Goal: Find specific page/section: Find specific page/section

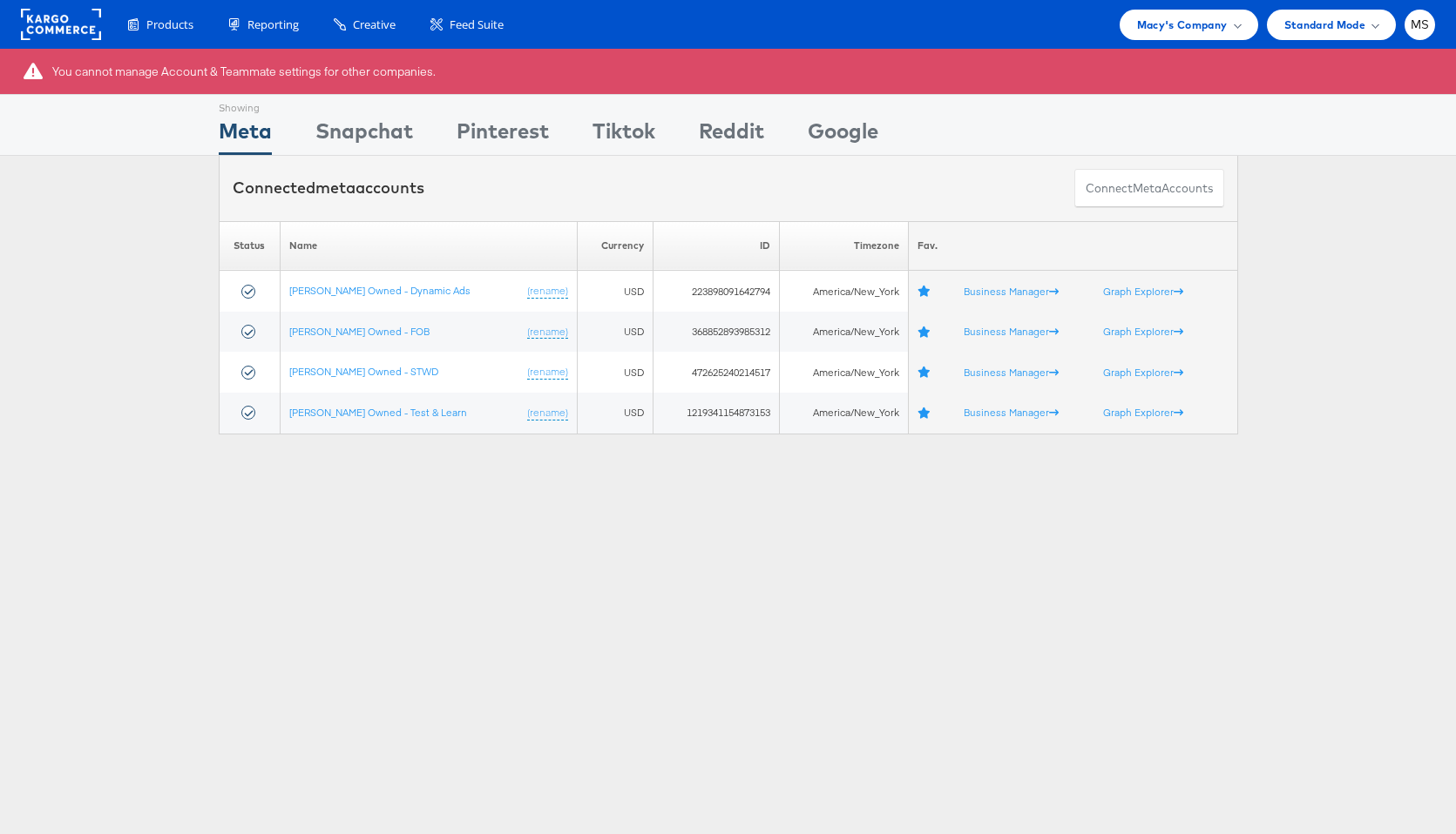
click at [155, 297] on div "Please Wait Loading Accounts .... Status Name Currency ID Timezone Fav. [PERSON…" at bounding box center [728, 328] width 1456 height 214
click at [1419, 28] on span "MS" at bounding box center [1420, 24] width 19 height 11
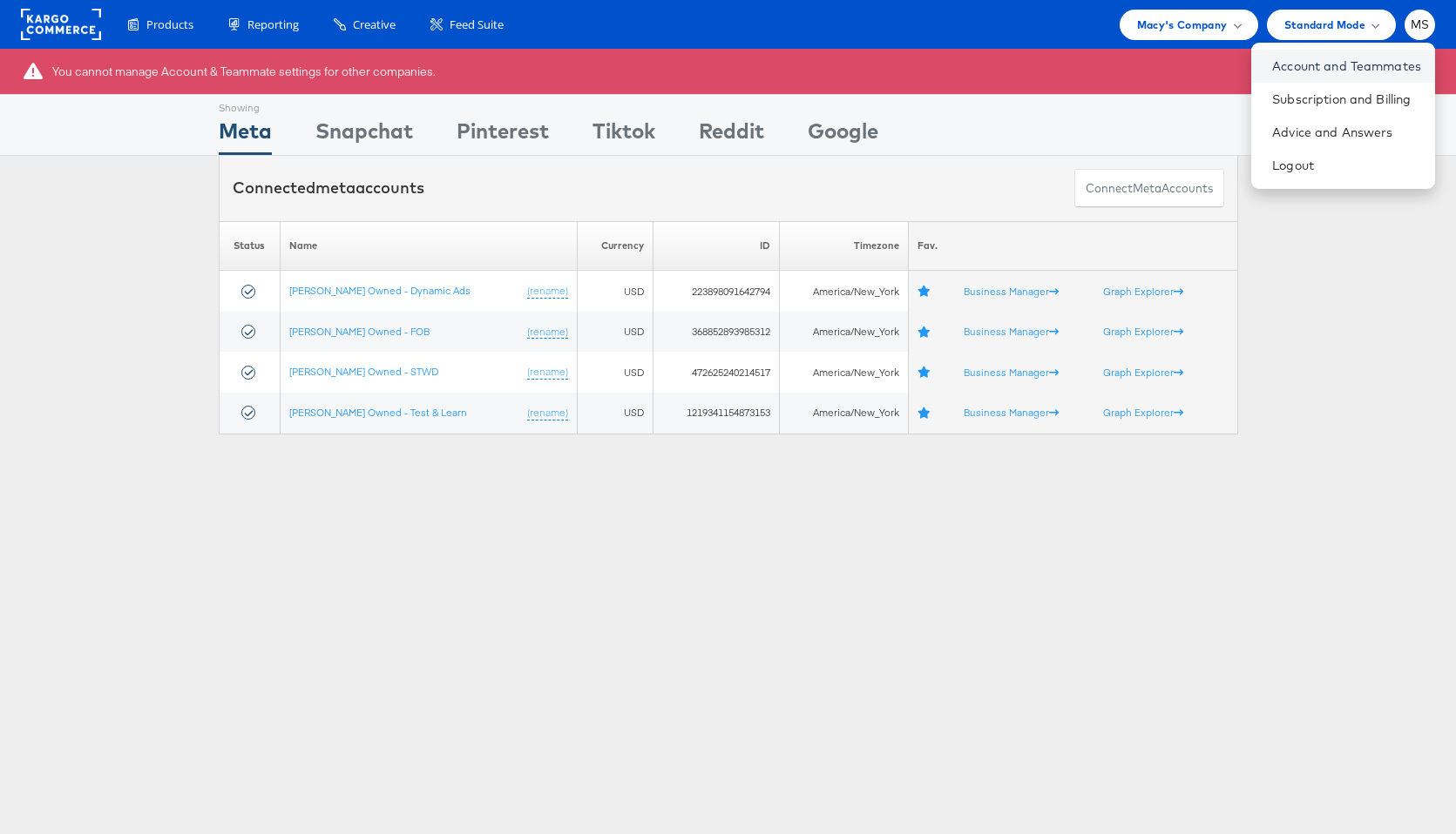
click at [1341, 69] on link "Account and Teammates" at bounding box center [1346, 66] width 149 height 18
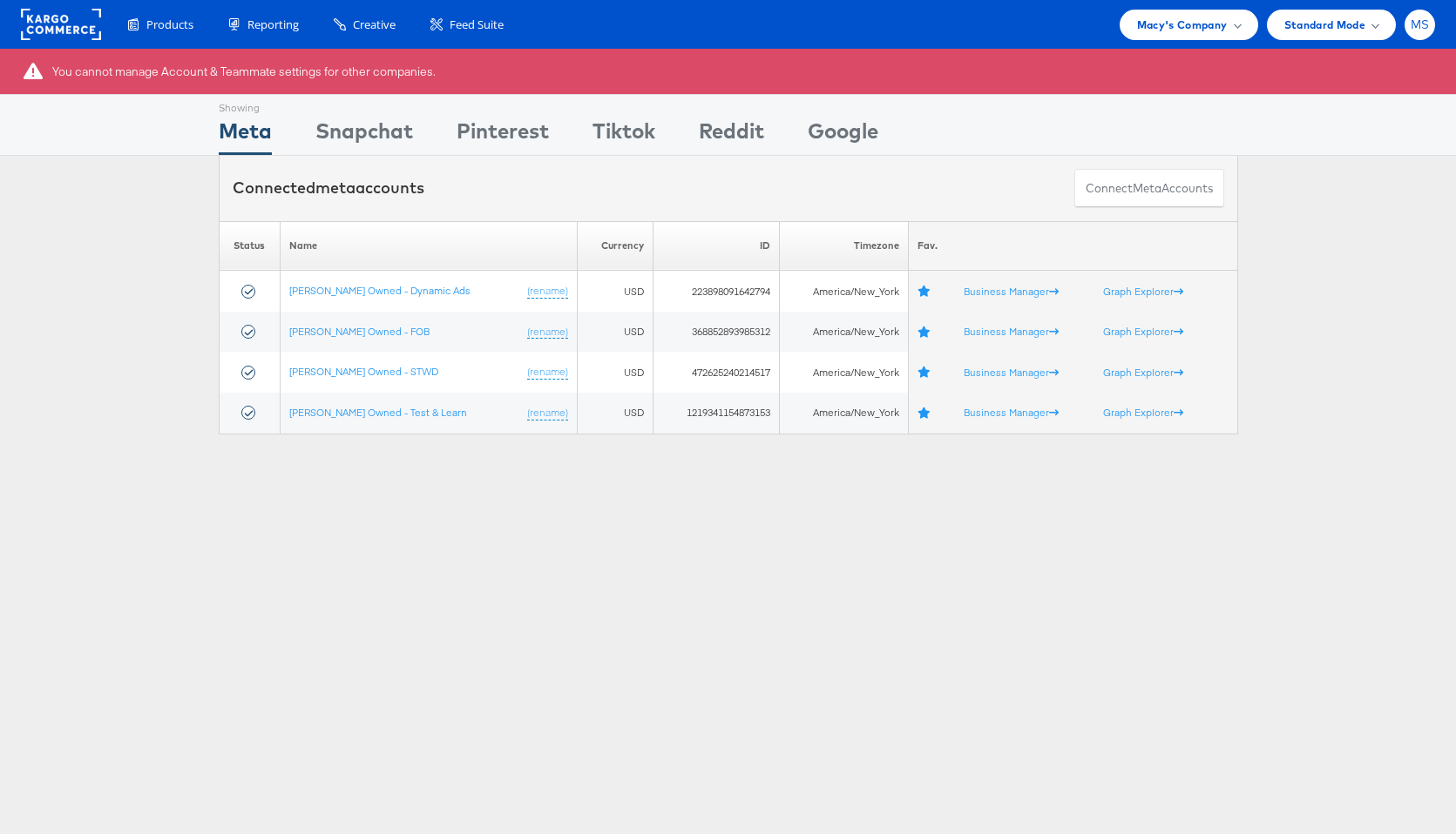
click at [1412, 32] on div "MS" at bounding box center [1419, 25] width 31 height 31
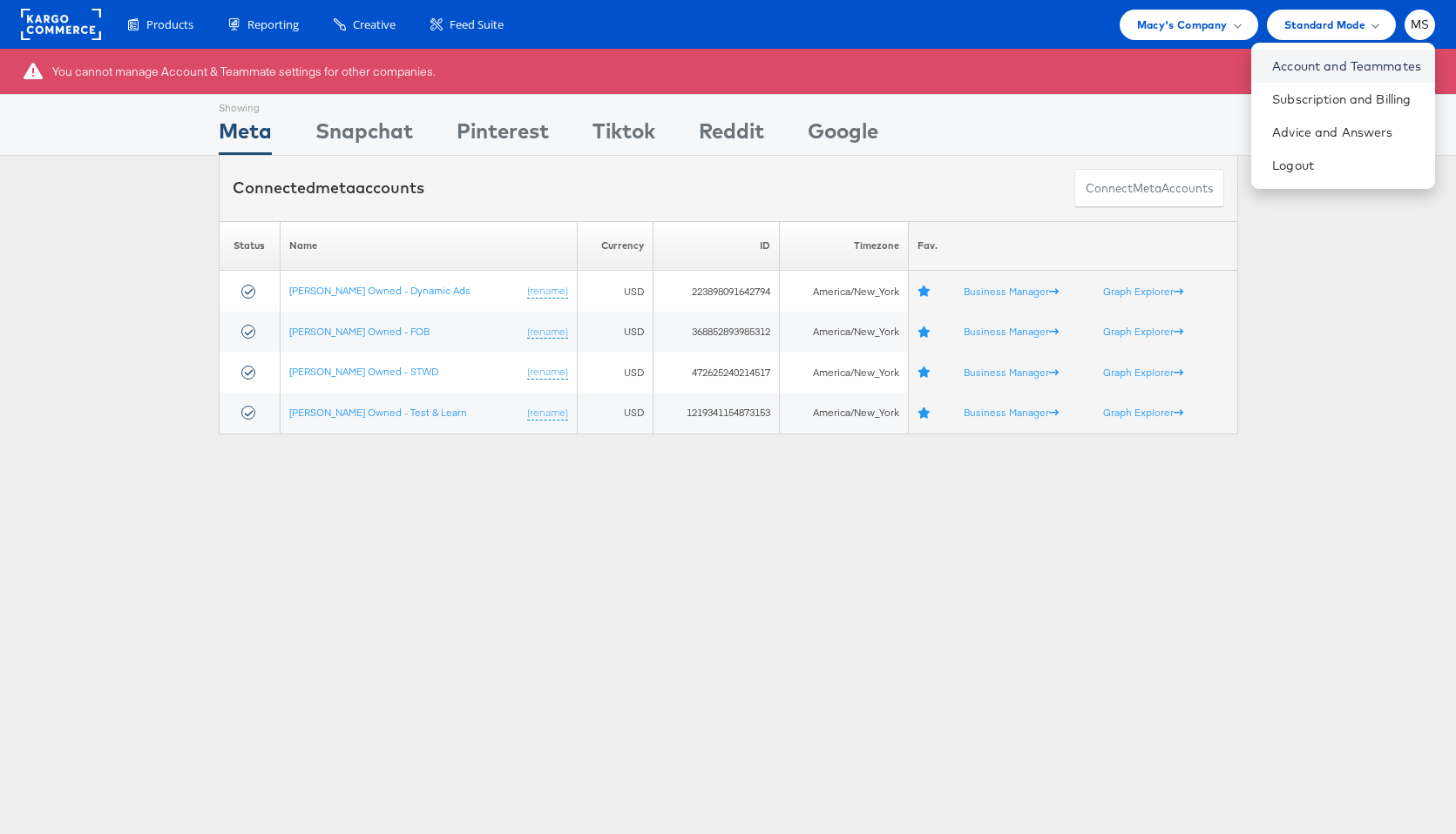
click at [1298, 70] on link "Account and Teammates" at bounding box center [1346, 66] width 149 height 18
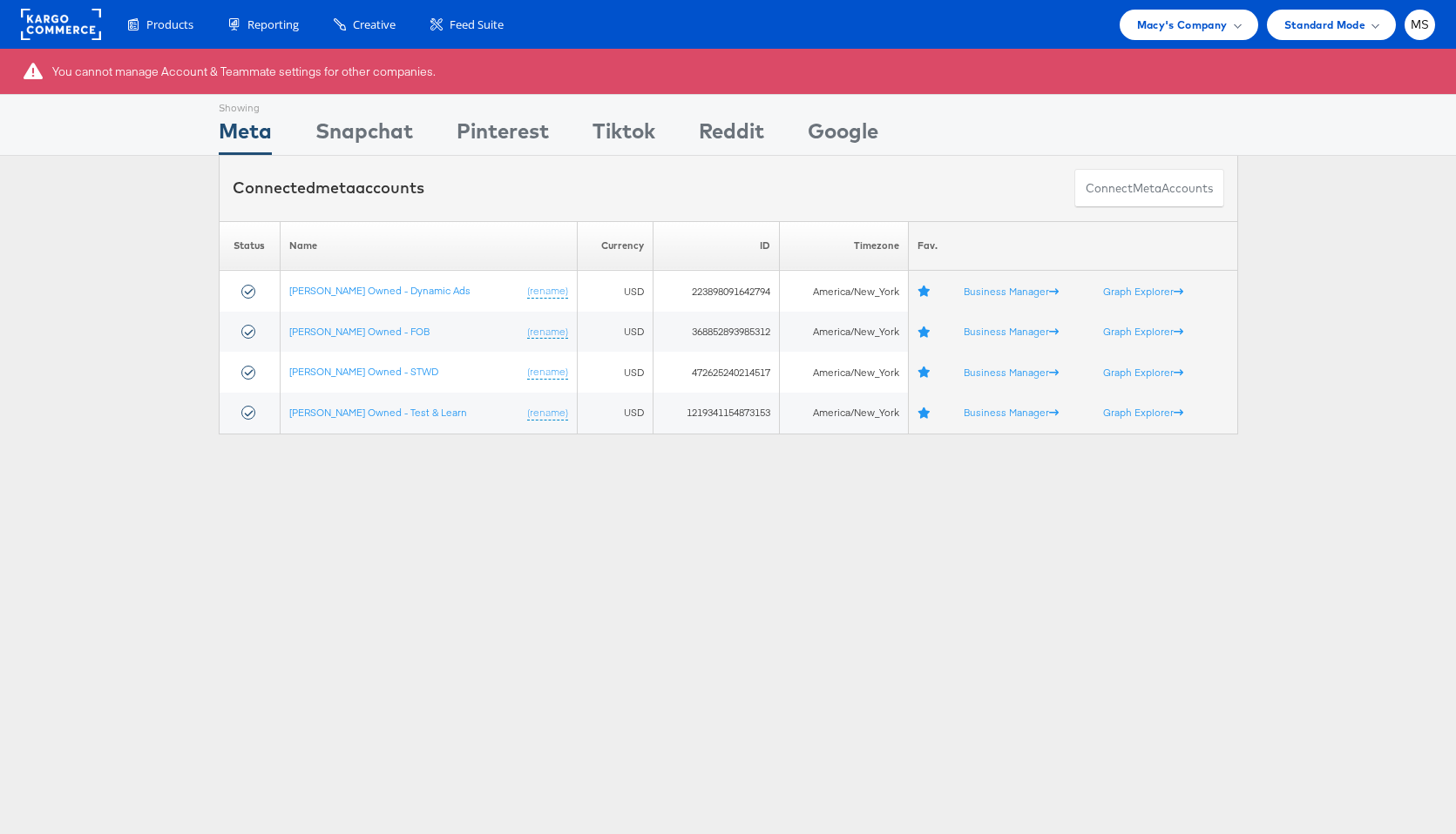
click at [1094, 503] on div "You cannot manage Account & Teammate settings for other companies. Showing Meta…" at bounding box center [728, 484] width 1456 height 870
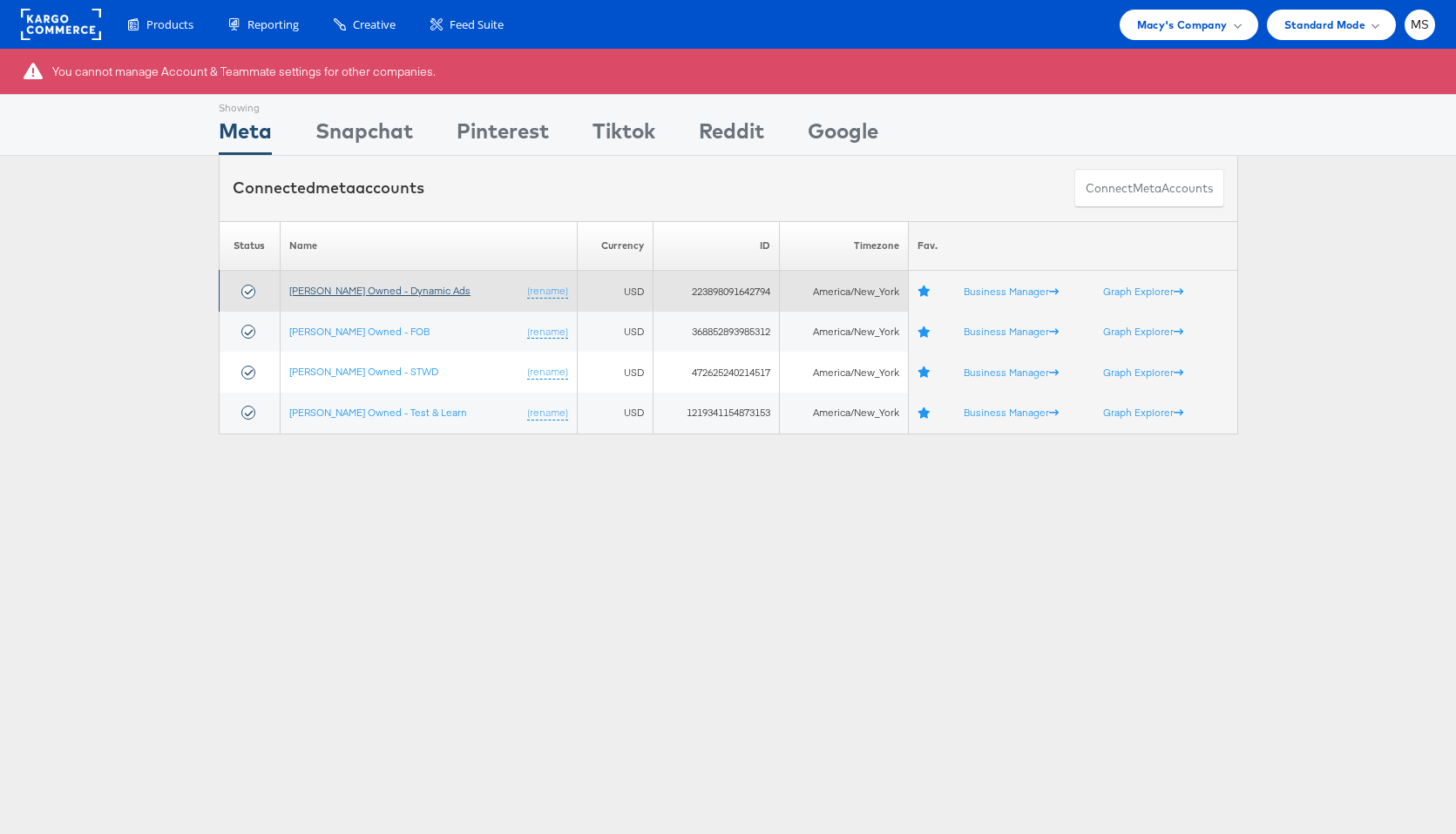
click at [403, 295] on link "[PERSON_NAME] Owned - Dynamic Ads" at bounding box center [380, 289] width 181 height 13
